Goal: Navigation & Orientation: Find specific page/section

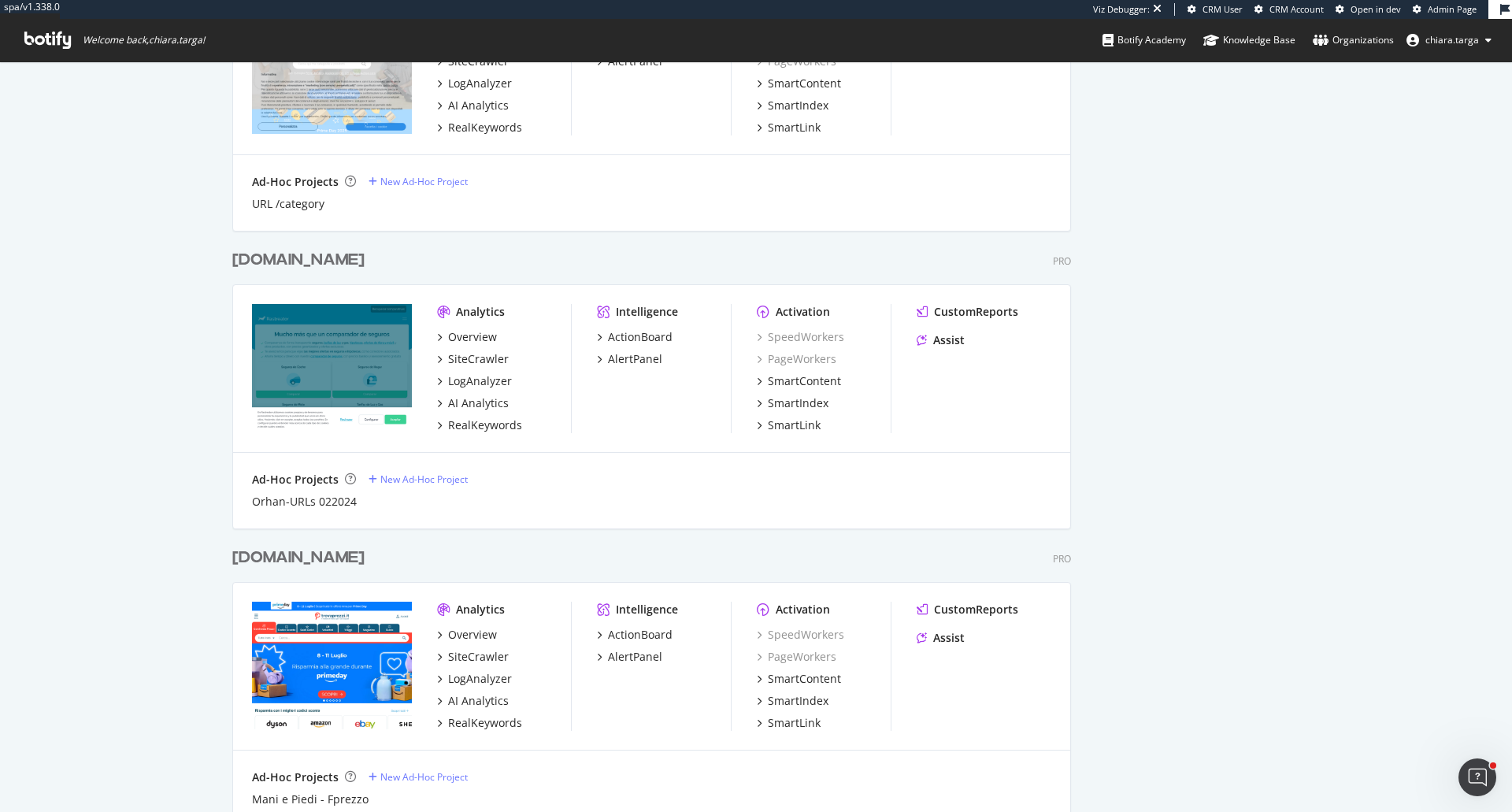
scroll to position [1181, 0]
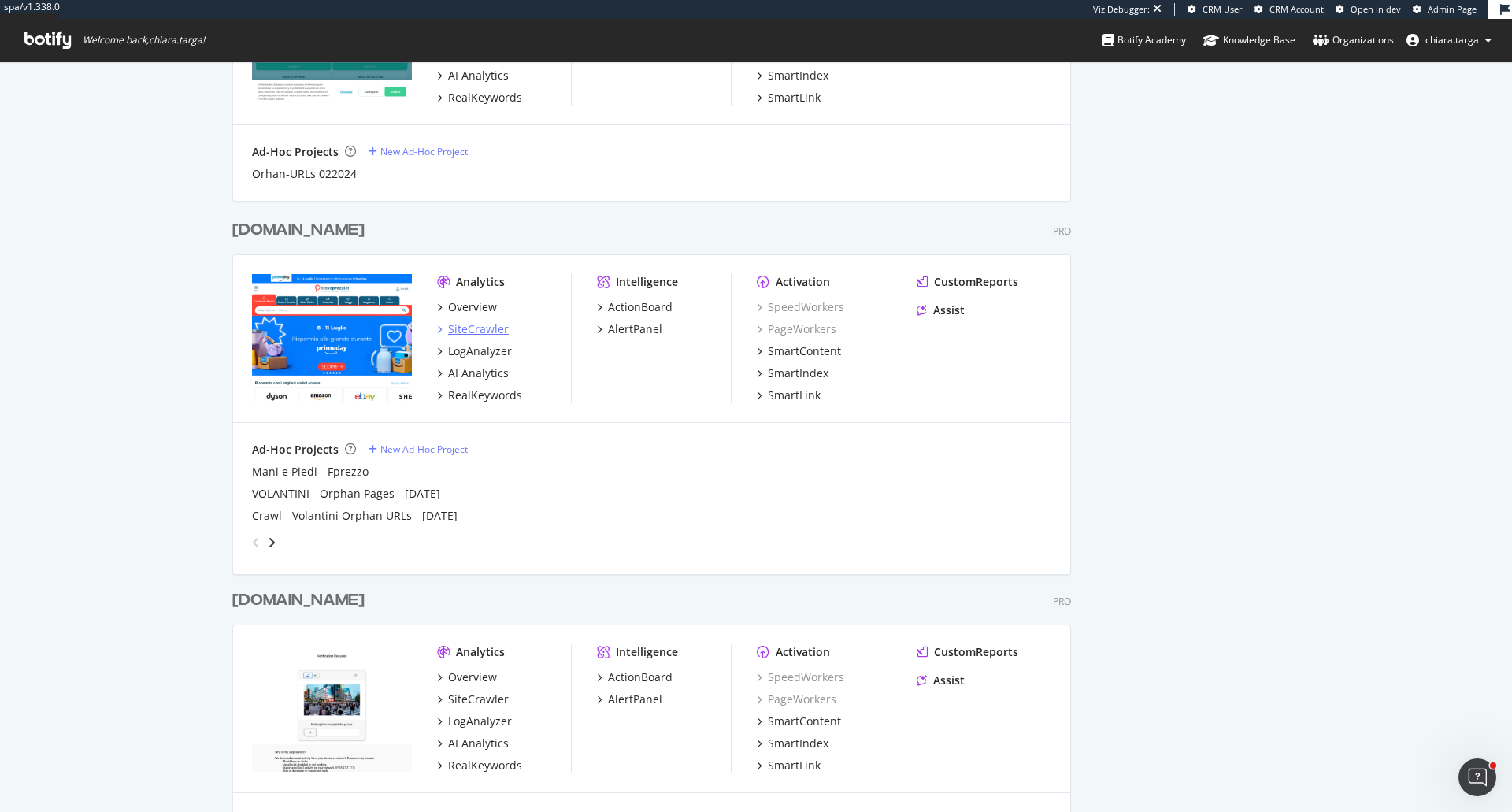
click at [456, 321] on div "SiteCrawler" at bounding box center [478, 329] width 61 height 16
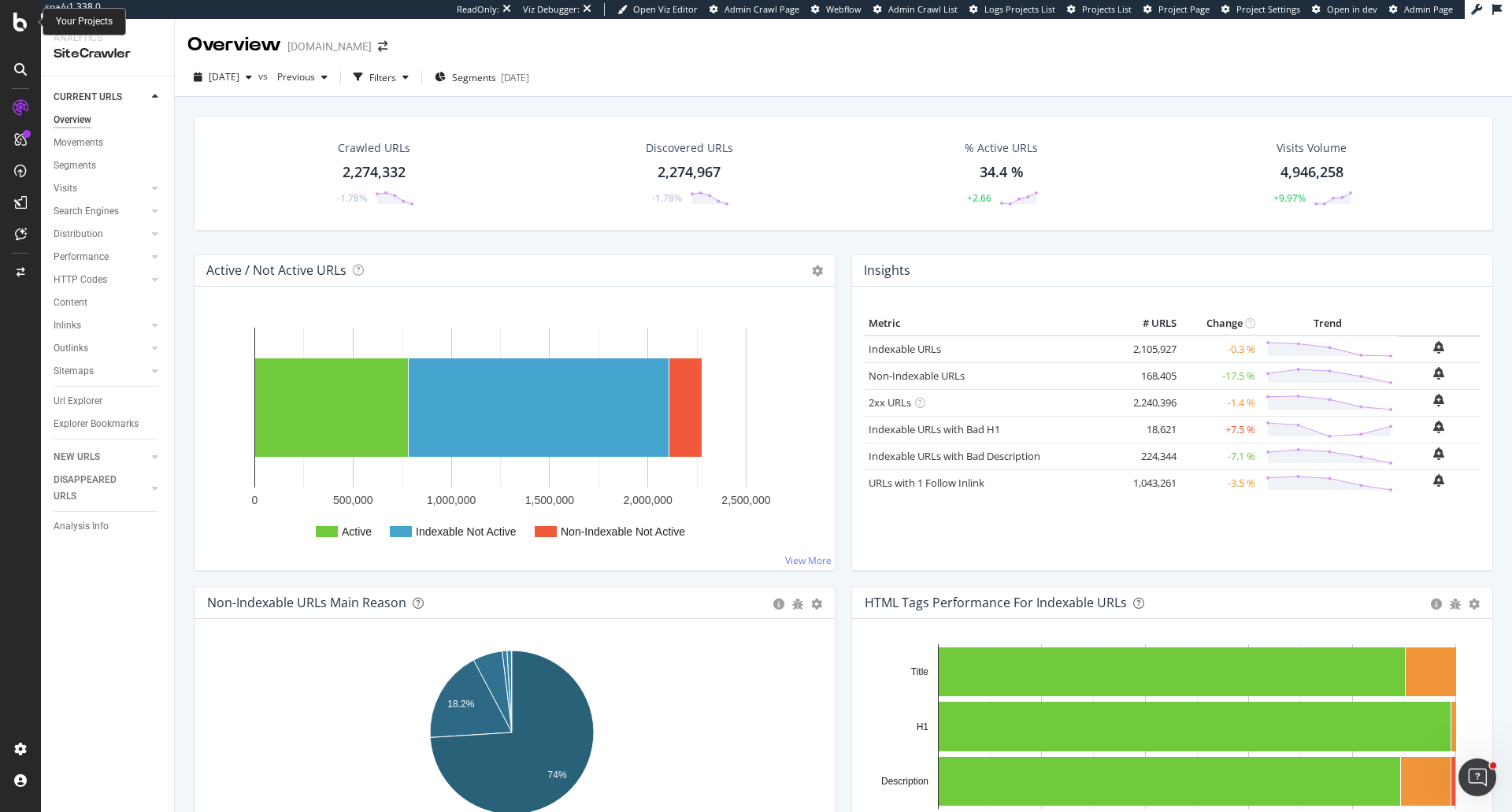
click at [15, 29] on icon at bounding box center [20, 22] width 14 height 19
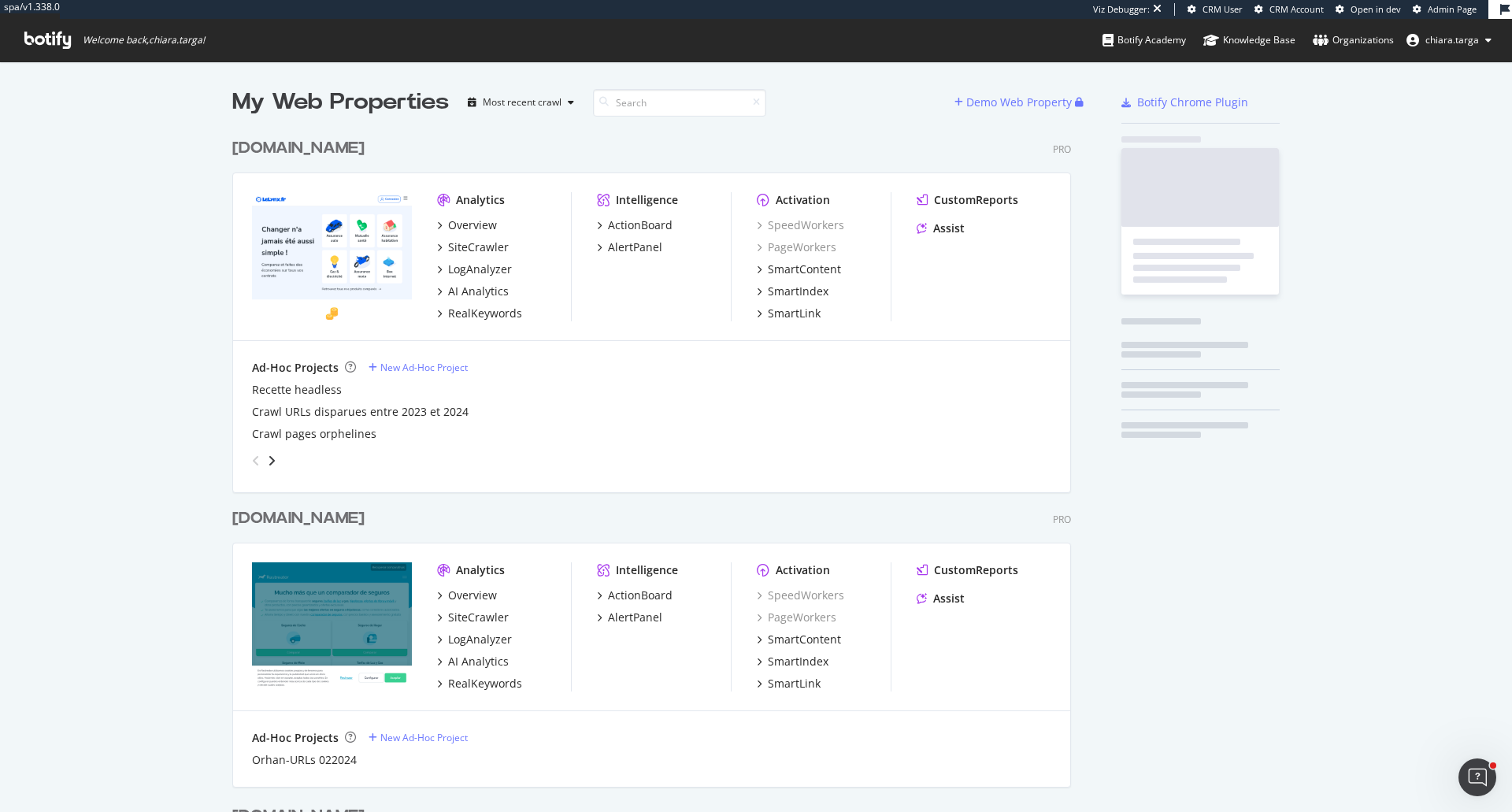
scroll to position [1948, 840]
